Goal: Navigation & Orientation: Understand site structure

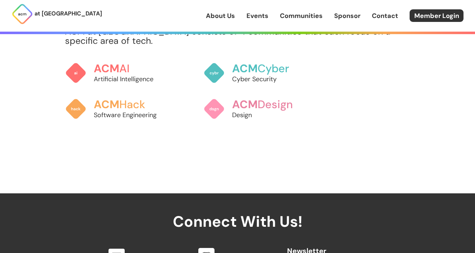
scroll to position [608, 0]
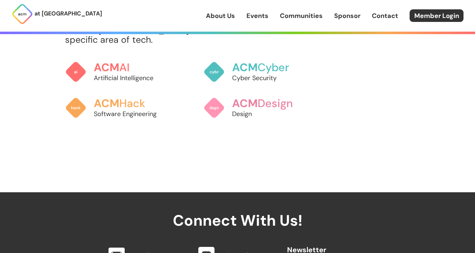
click at [101, 45] on div "Communities ACM at UCSD consists of 4 communities that each focus on a specific…" at bounding box center [237, 63] width 345 height 125
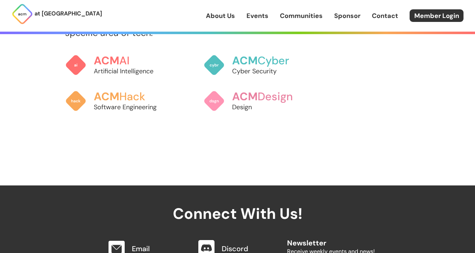
scroll to position [615, 0]
